Goal: Task Accomplishment & Management: Use online tool/utility

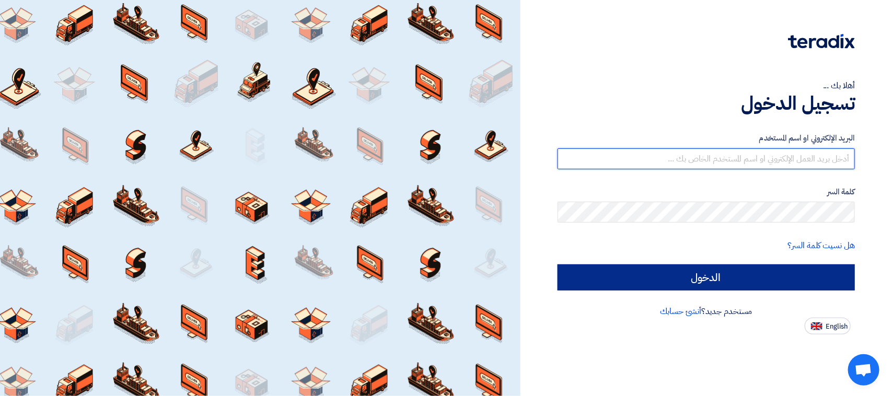
type input "[EMAIL_ADDRESS][DOMAIN_NAME]"
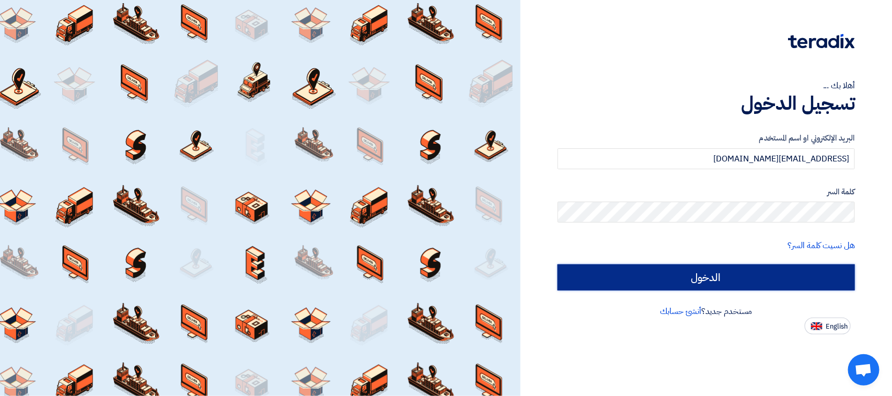
click at [615, 269] on input "الدخول" at bounding box center [706, 277] width 297 height 26
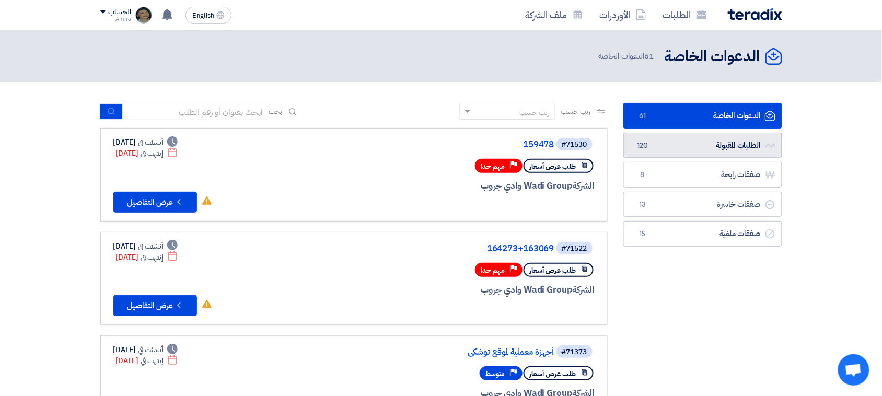
click at [726, 147] on link "الطلبات المقبولة الطلبات المقبولة 120" at bounding box center [702, 146] width 159 height 26
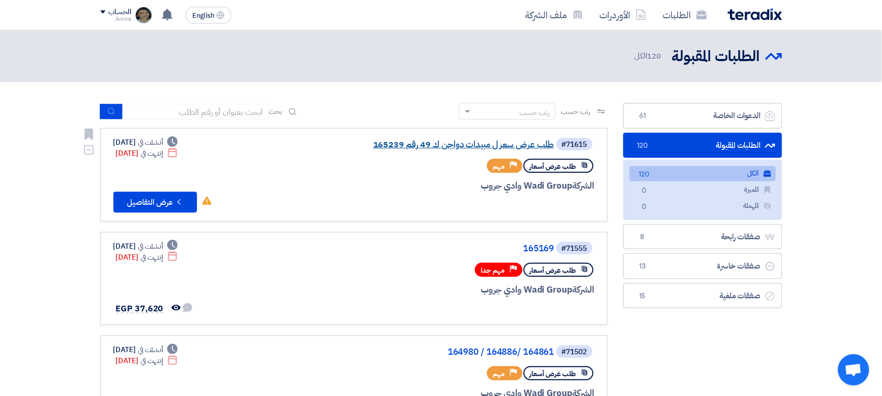
click at [513, 147] on link "طلب عرض سعر ل مبيدات دواجن ك 49 رقم 165239" at bounding box center [449, 144] width 209 height 9
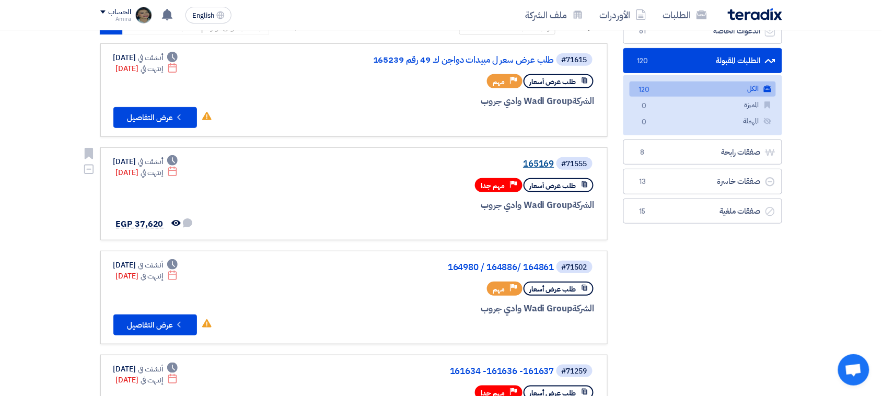
click at [542, 162] on link "165169" at bounding box center [449, 163] width 209 height 9
